Goal: Transaction & Acquisition: Purchase product/service

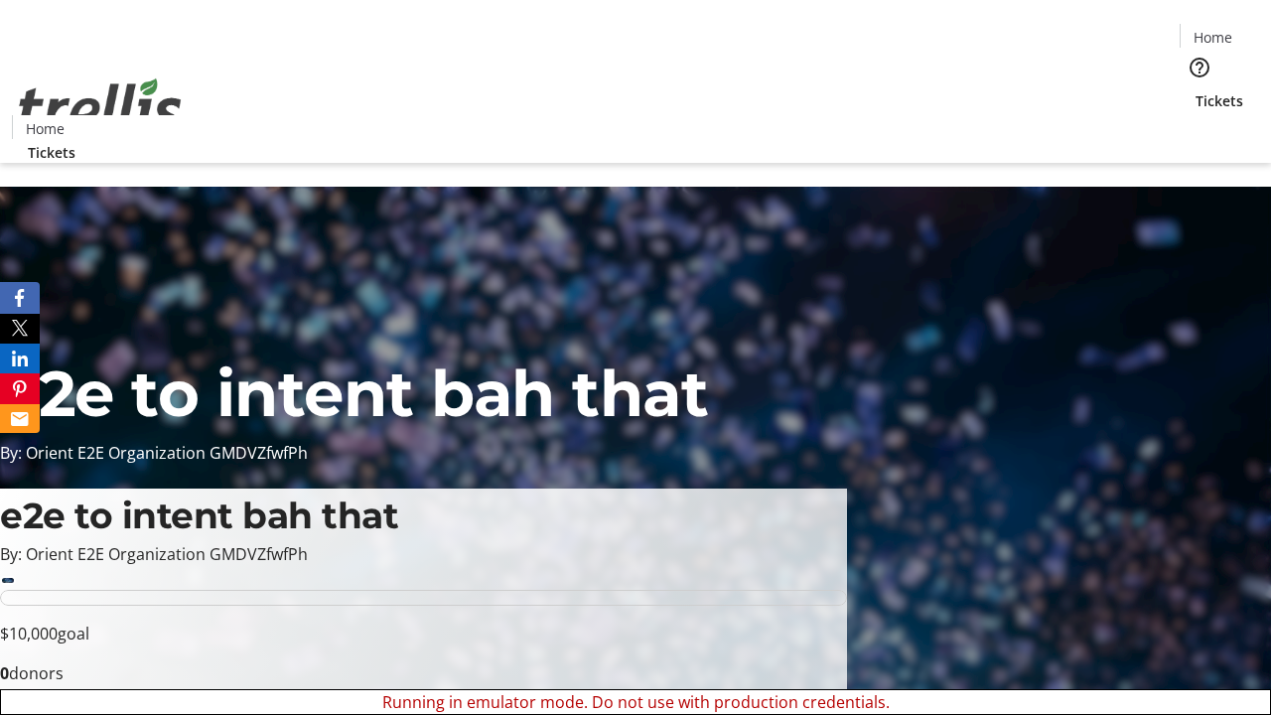
click at [1195, 90] on span "Tickets" at bounding box center [1219, 100] width 48 height 21
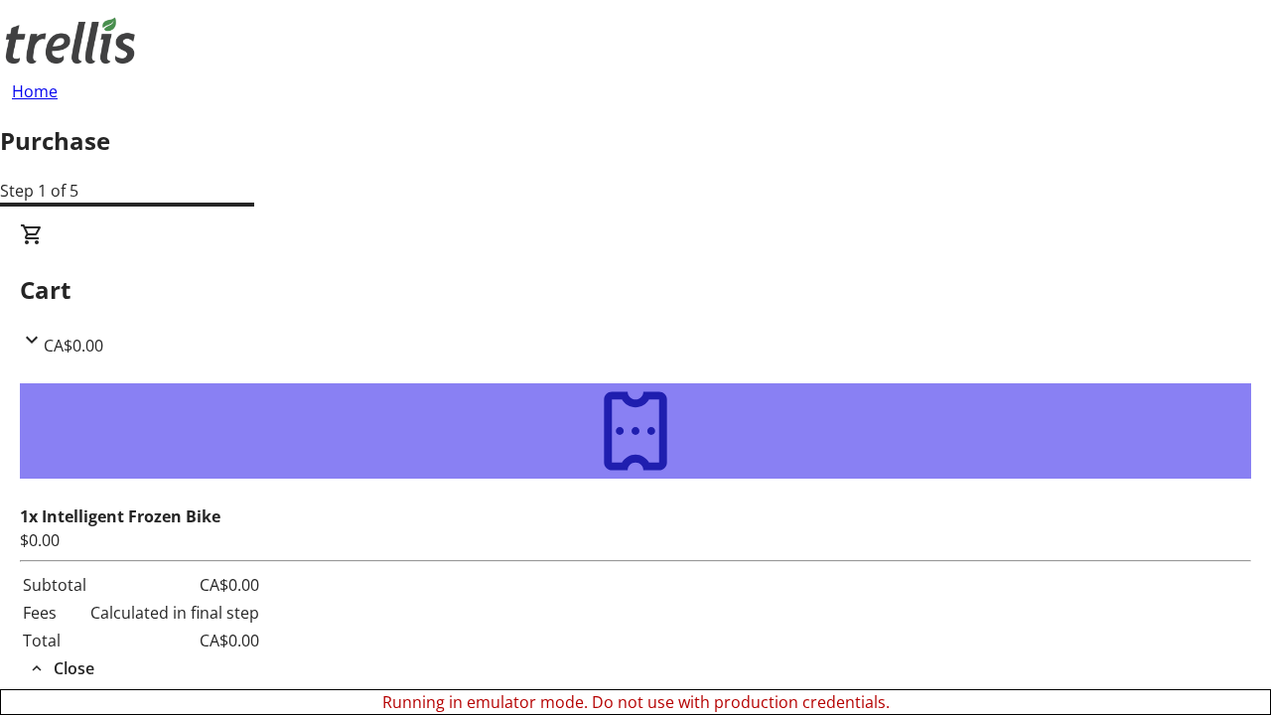
type input "[PERSON_NAME][EMAIL_ADDRESS][DOMAIN_NAME]"
type input "[PERSON_NAME]"
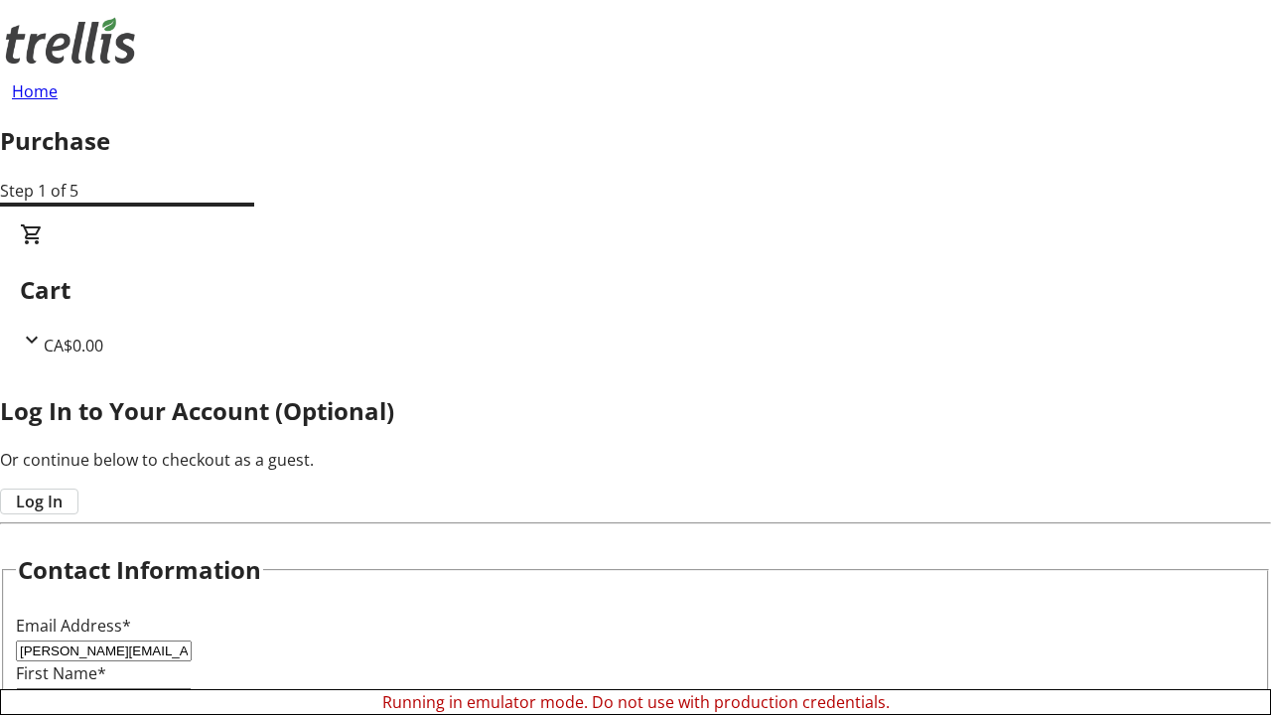
type input "[PERSON_NAME]"
